Goal: Task Accomplishment & Management: Manage account settings

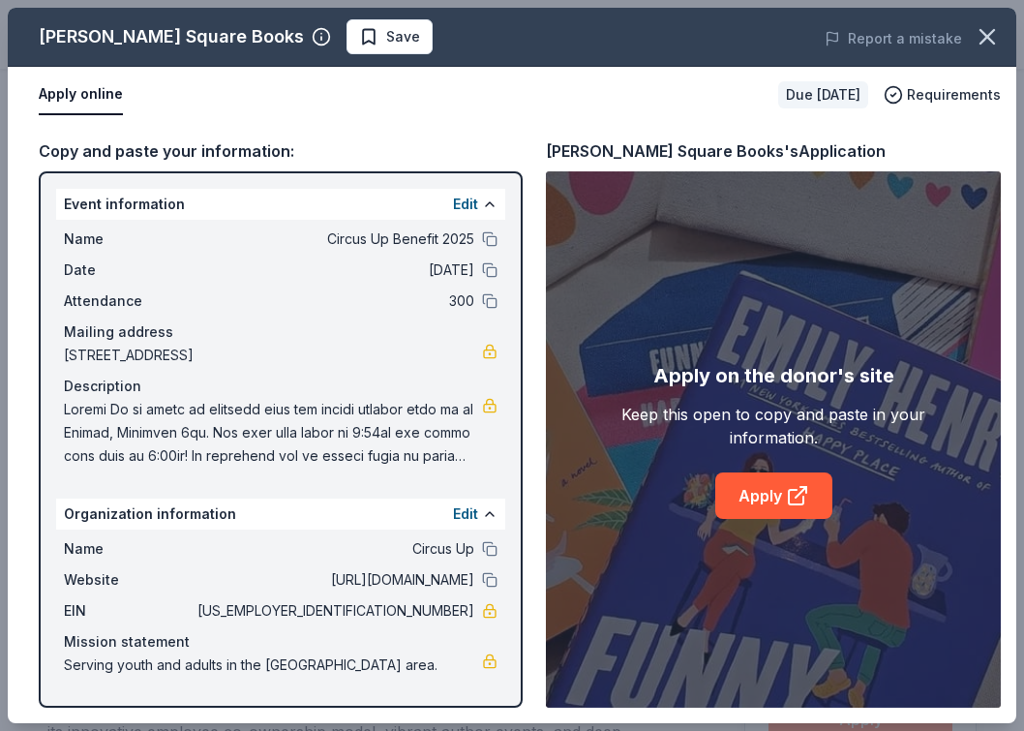
scroll to position [525, 0]
click at [386, 44] on span "Save" at bounding box center [403, 36] width 34 height 23
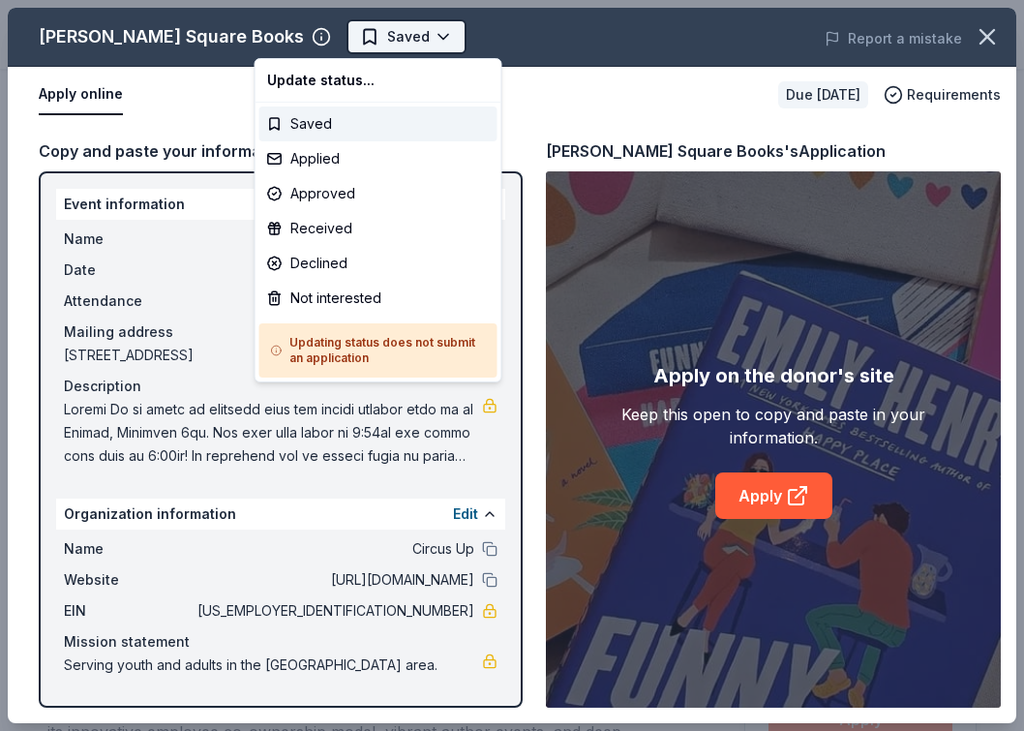
click at [323, 44] on body "Circus Up Benefit 2025 Saved Apply Due [DATE] Share [PERSON_NAME] Square Books …" at bounding box center [512, 365] width 1024 height 731
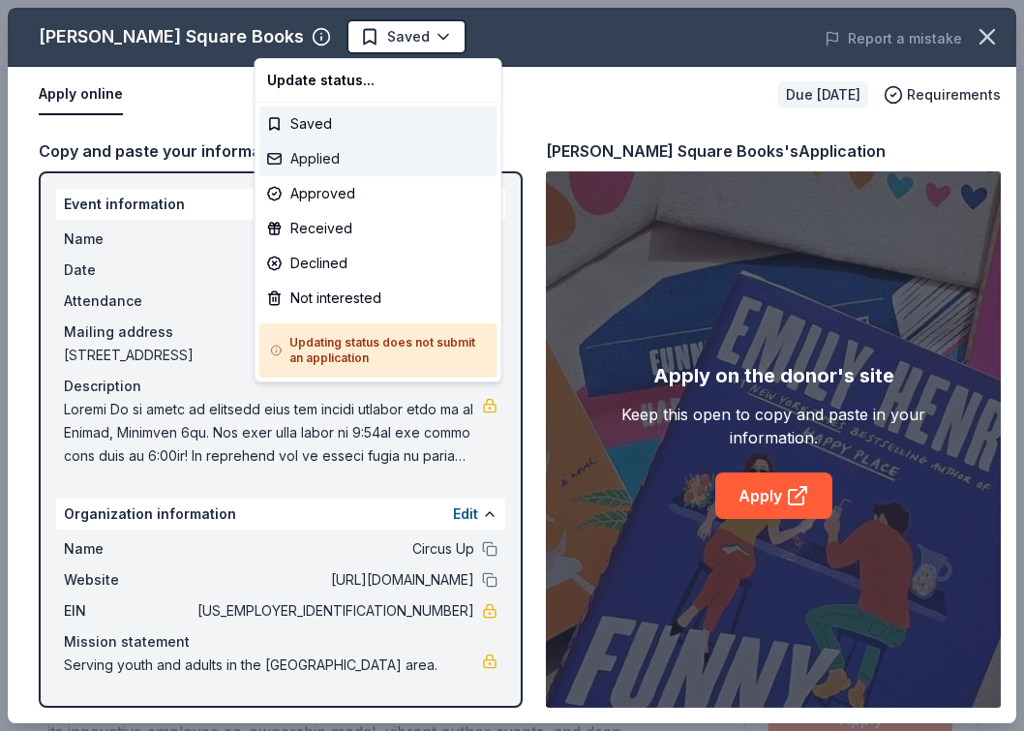
click at [298, 161] on div "Applied" at bounding box center [378, 158] width 238 height 35
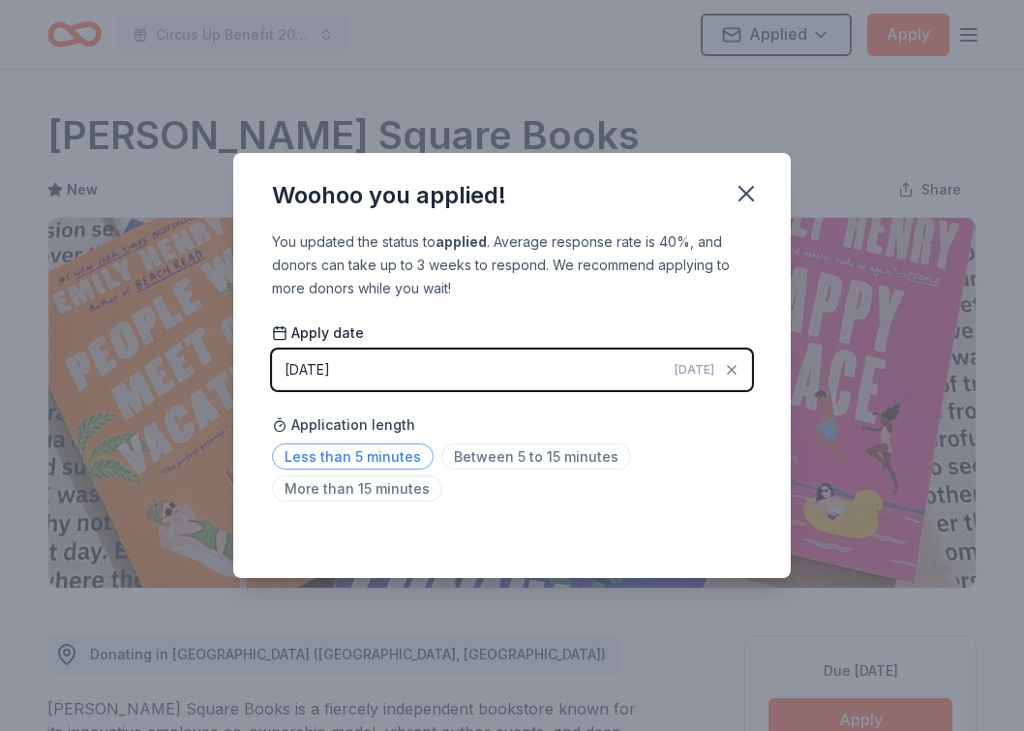
click at [398, 452] on span "Less than 5 minutes" at bounding box center [353, 456] width 162 height 26
click at [741, 211] on button "button" at bounding box center [746, 193] width 43 height 43
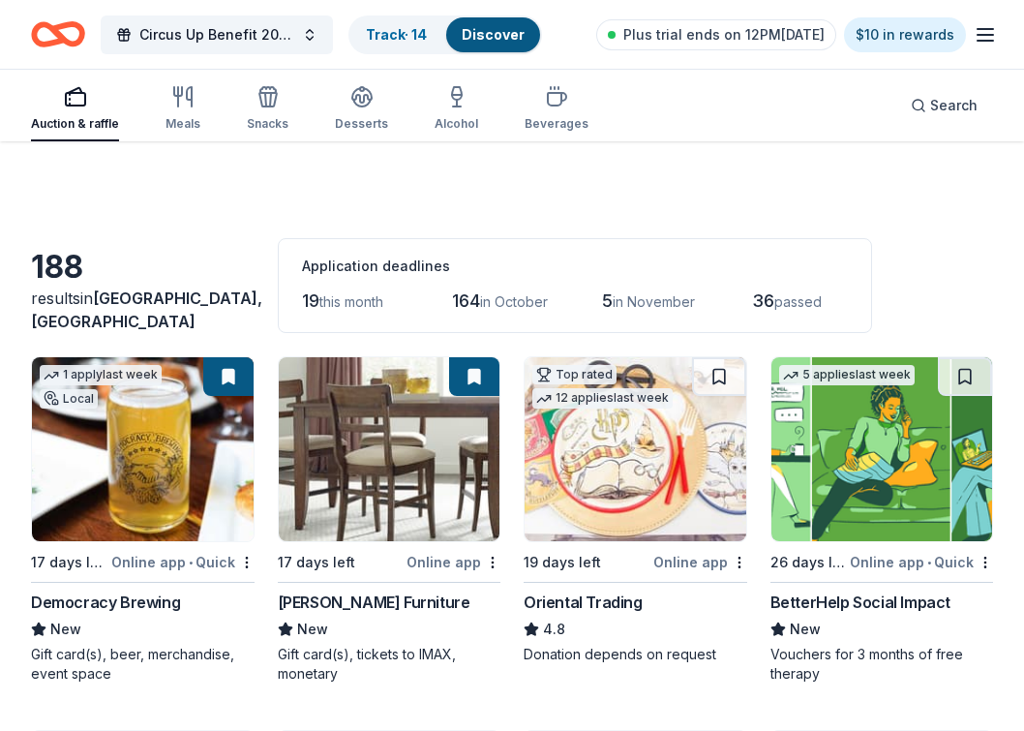
scroll to position [2597, 0]
